Goal: Contribute content: Contribute content

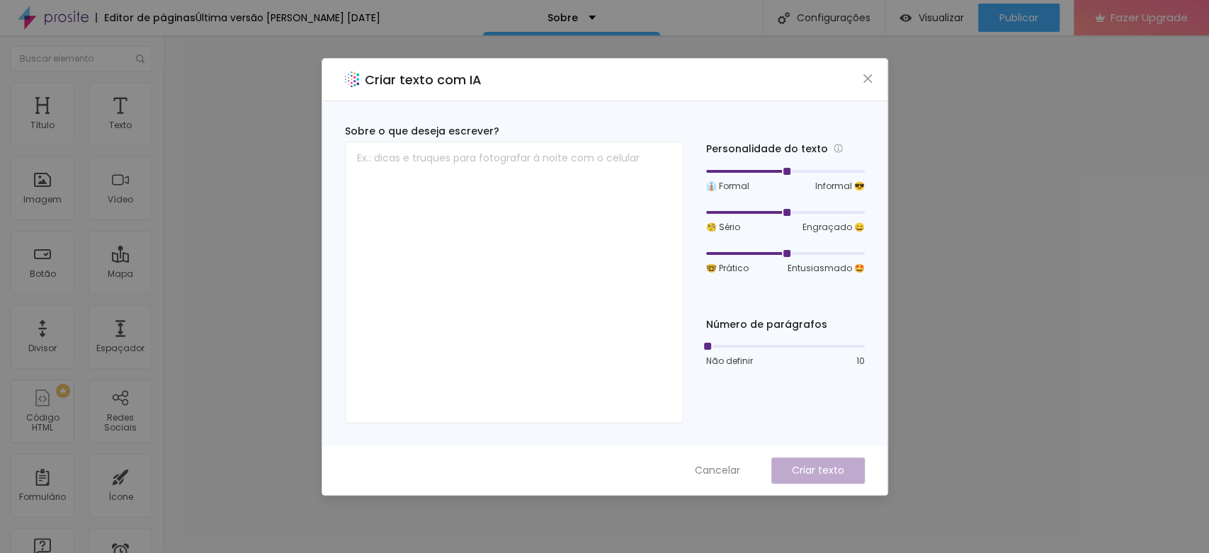
click at [864, 69] on div "Criar texto com IA" at bounding box center [604, 80] width 565 height 42
click at [870, 74] on icon "close" at bounding box center [867, 78] width 11 height 11
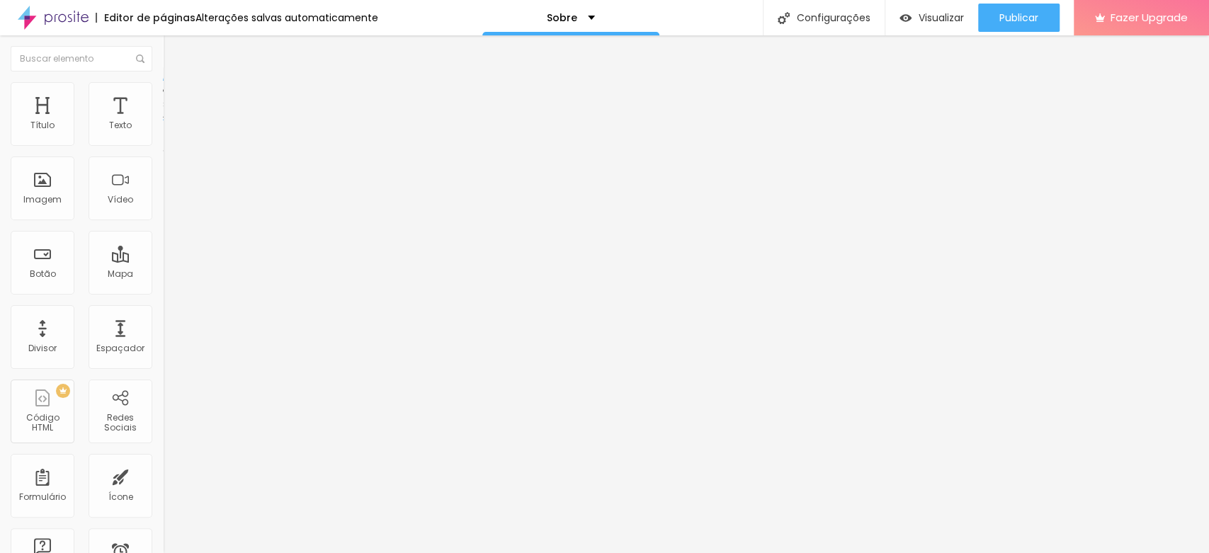
click at [163, 90] on img at bounding box center [169, 88] width 13 height 13
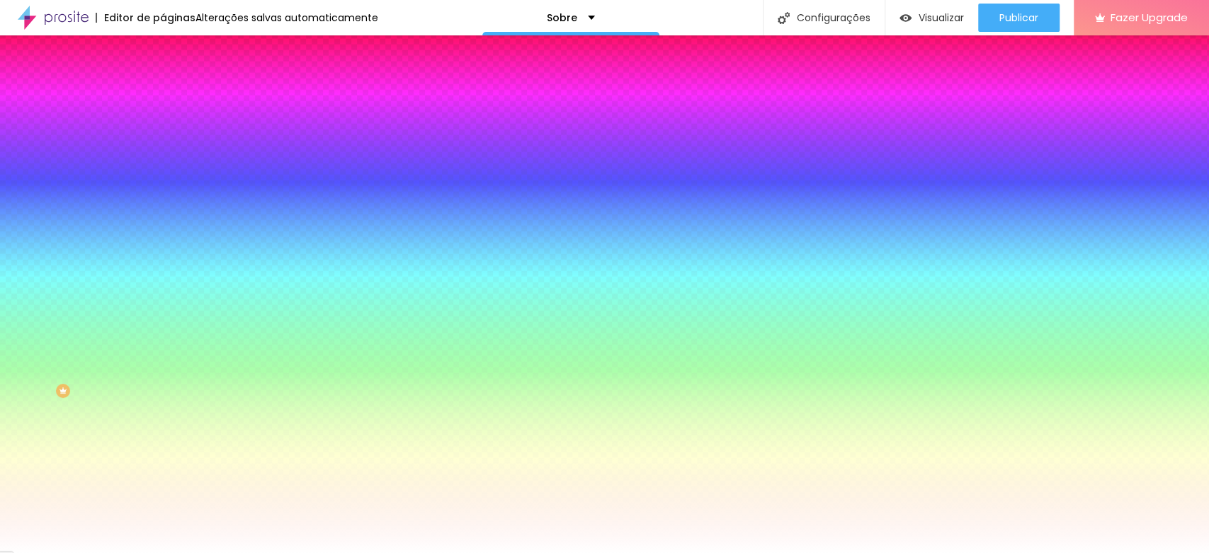
click at [176, 100] on span "Avançado" at bounding box center [199, 106] width 47 height 12
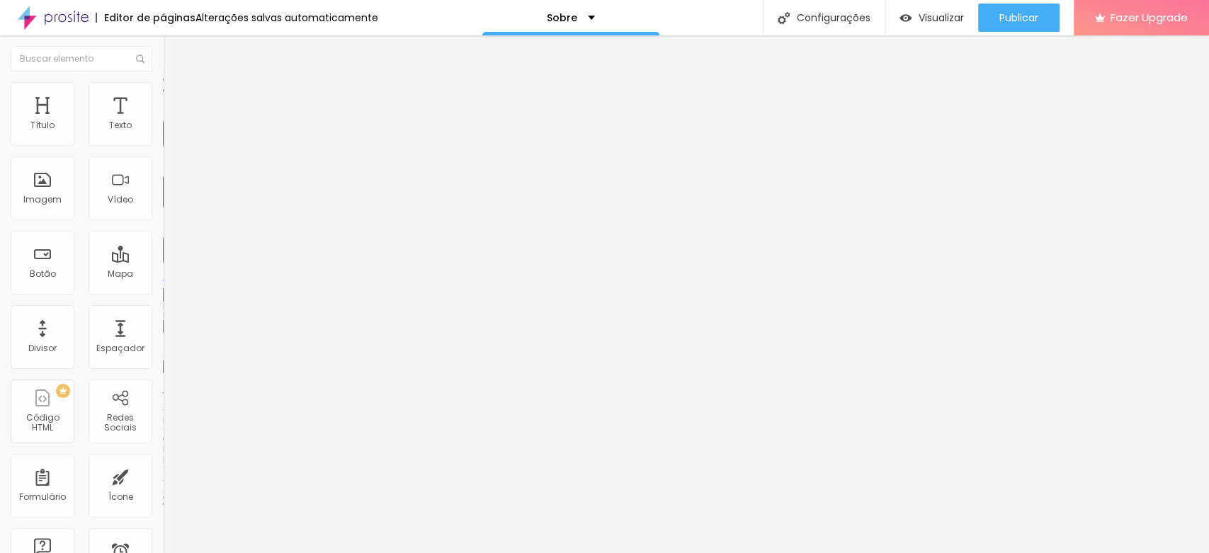
click at [176, 100] on span "Avançado" at bounding box center [199, 106] width 47 height 12
click at [163, 81] on img at bounding box center [169, 74] width 13 height 13
click at [173, 47] on img "button" at bounding box center [178, 51] width 11 height 11
click at [42, 181] on div "Imagem" at bounding box center [43, 188] width 64 height 64
click at [163, 122] on span "Adicionar imagem" at bounding box center [208, 116] width 91 height 12
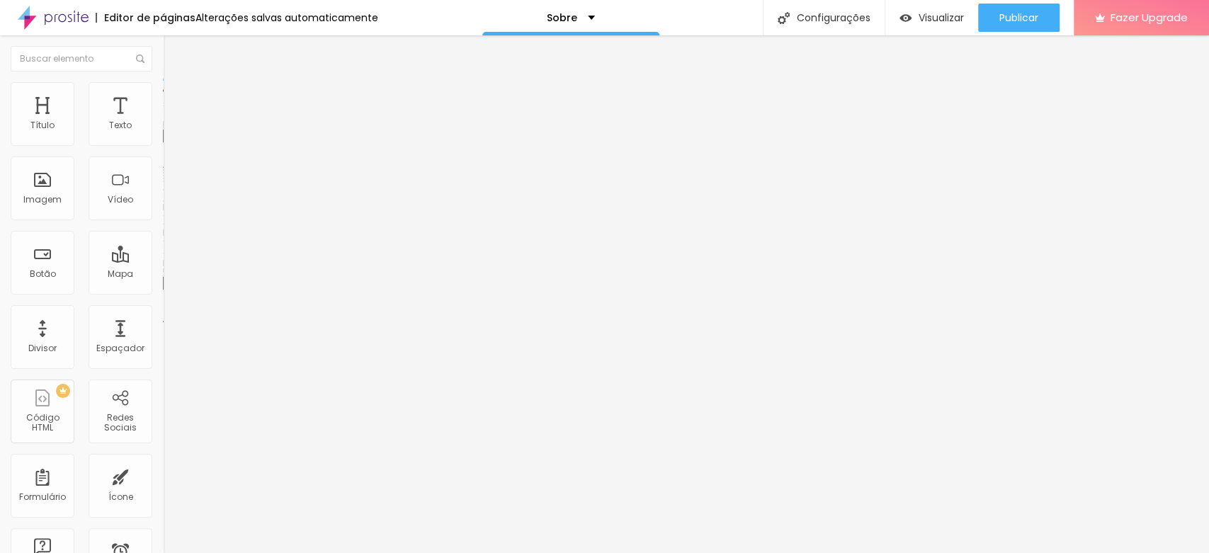
click at [1030, 9] on div "Publicar" at bounding box center [1018, 18] width 39 height 28
